Goal: Transaction & Acquisition: Book appointment/travel/reservation

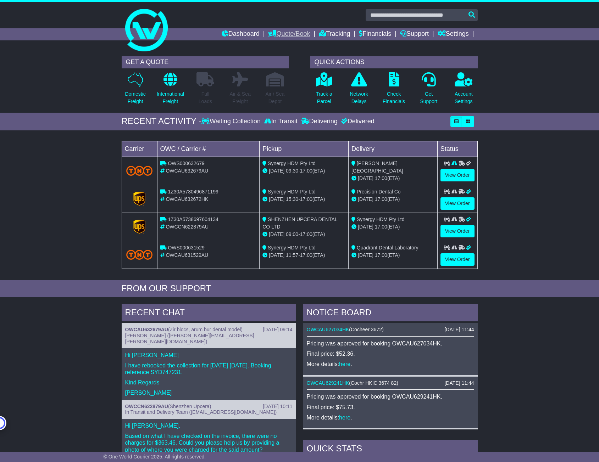
click at [279, 33] on link "Quote/Book" at bounding box center [289, 34] width 42 height 12
click at [279, 45] on link "Domestic" at bounding box center [296, 47] width 56 height 8
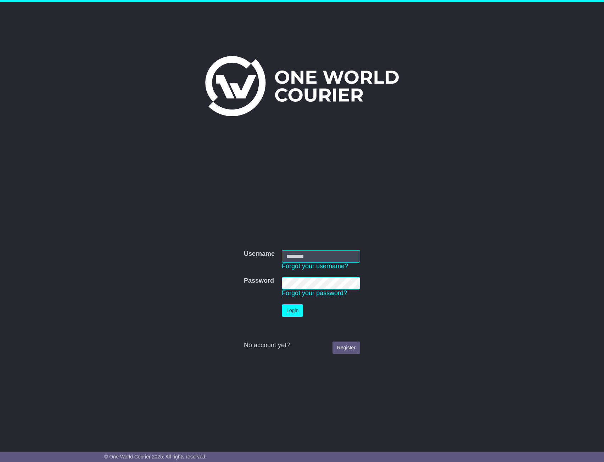
type input "**********"
click at [289, 312] on button "Login" at bounding box center [292, 310] width 21 height 12
